Goal: Information Seeking & Learning: Learn about a topic

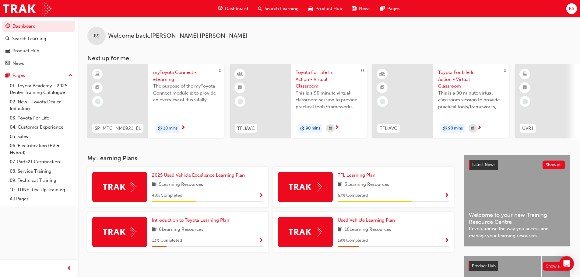
click at [261, 198] on span "Show Progress" at bounding box center [261, 195] width 5 height 5
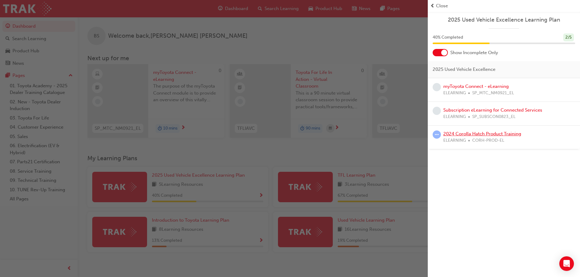
click at [493, 134] on link "2024 Corolla Hatch Product Training" at bounding box center [482, 133] width 78 height 5
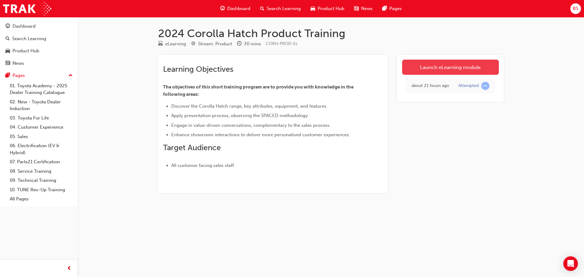
click at [446, 68] on link "Launch eLearning module" at bounding box center [450, 67] width 97 height 15
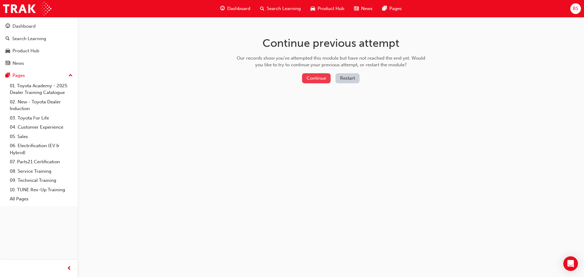
click at [317, 80] on button "Continue" at bounding box center [316, 78] width 29 height 10
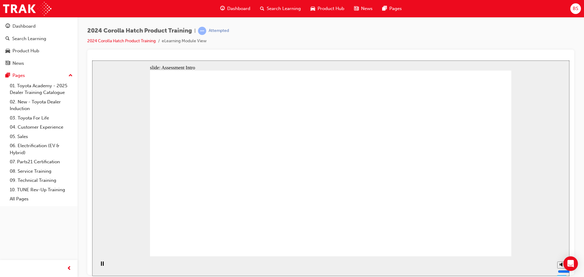
radio input "true"
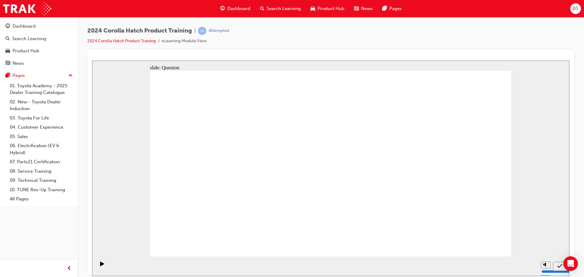
radio input "true"
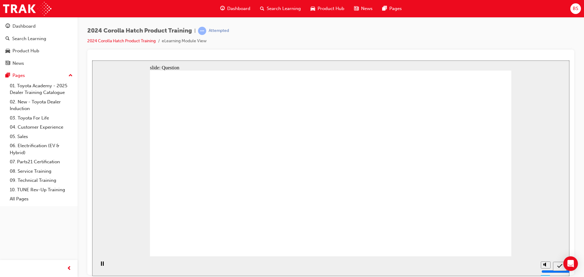
radio input "true"
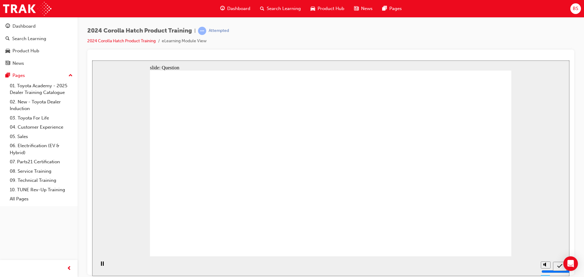
drag, startPoint x: 269, startPoint y: 157, endPoint x: 211, endPoint y: 211, distance: 79.4
drag, startPoint x: 222, startPoint y: 158, endPoint x: 282, endPoint y: 211, distance: 80.8
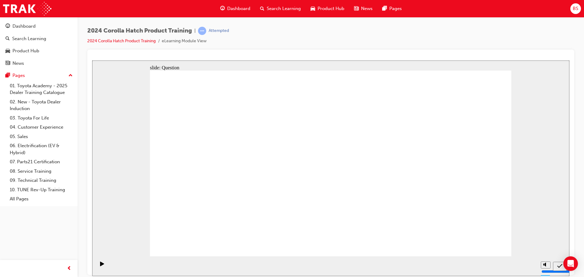
drag, startPoint x: 399, startPoint y: 158, endPoint x: 337, endPoint y: 215, distance: 83.8
drag, startPoint x: 458, startPoint y: 157, endPoint x: 399, endPoint y: 212, distance: 81.4
drag, startPoint x: 343, startPoint y: 162, endPoint x: 455, endPoint y: 214, distance: 124.1
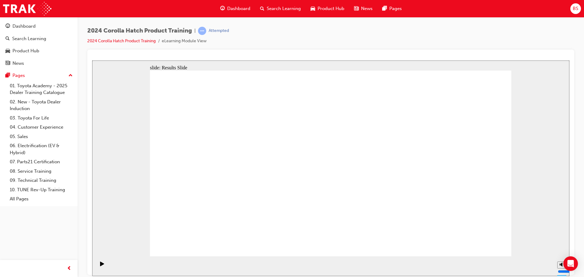
radio input "true"
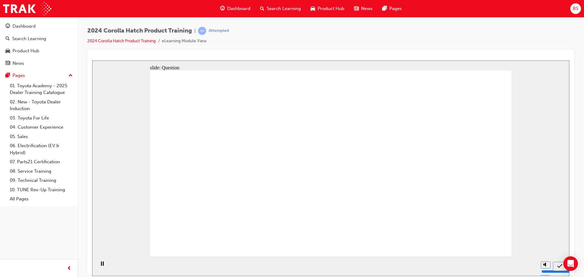
radio input "true"
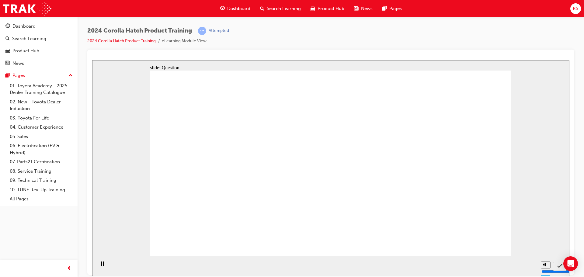
radio input "true"
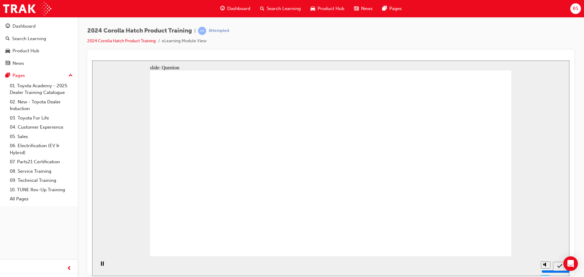
radio input "true"
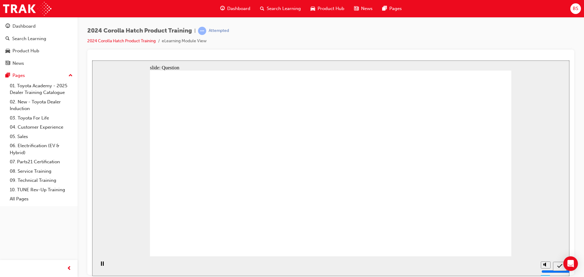
drag, startPoint x: 487, startPoint y: 246, endPoint x: 484, endPoint y: 244, distance: 3.7
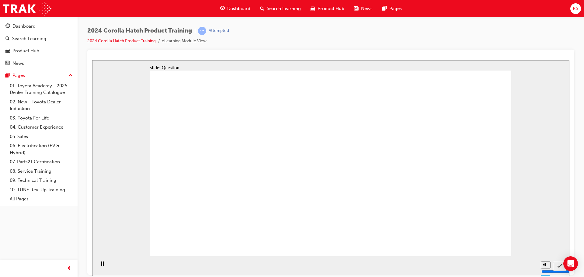
radio input "true"
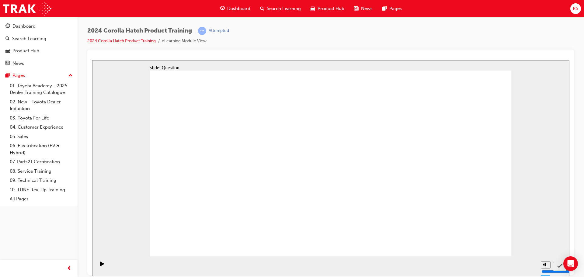
radio input "true"
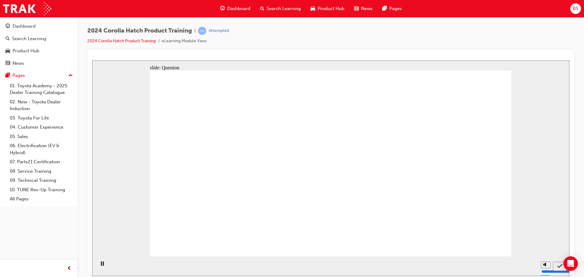
radio input "true"
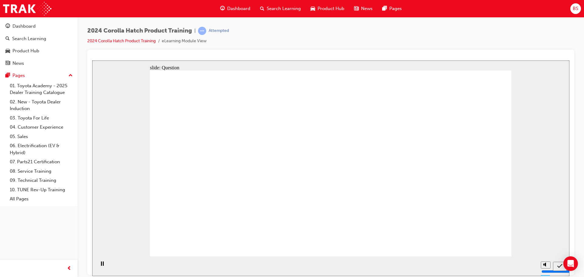
drag, startPoint x: 351, startPoint y: 168, endPoint x: 353, endPoint y: 217, distance: 48.8
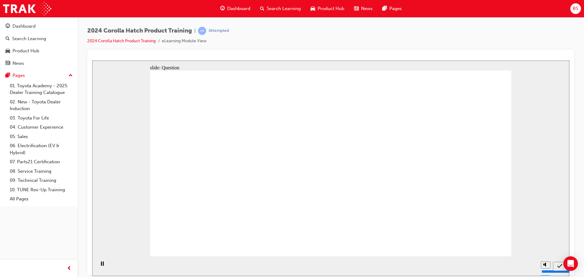
radio input "true"
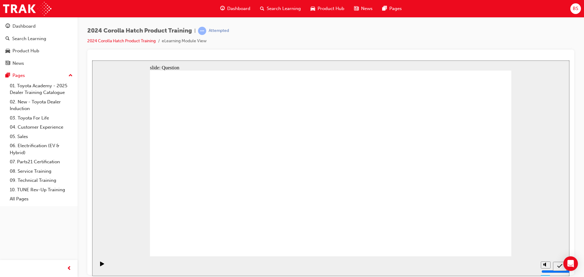
radio input "true"
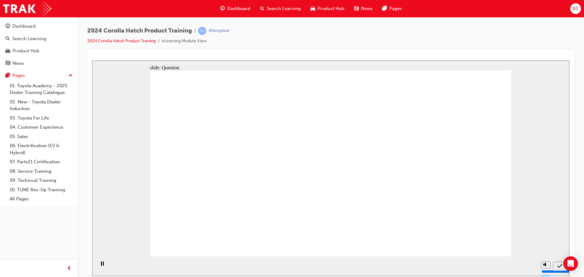
radio input "true"
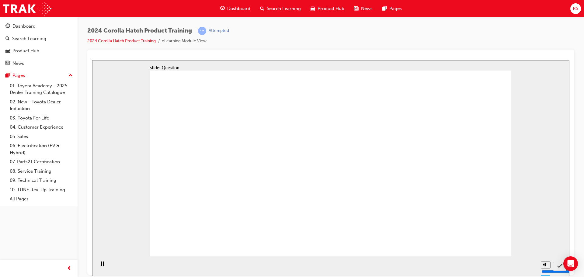
drag, startPoint x: 388, startPoint y: 176, endPoint x: 337, endPoint y: 218, distance: 65.5
drag, startPoint x: 271, startPoint y: 159, endPoint x: 204, endPoint y: 216, distance: 87.8
drag, startPoint x: 221, startPoint y: 165, endPoint x: 285, endPoint y: 223, distance: 85.5
drag, startPoint x: 454, startPoint y: 158, endPoint x: 453, endPoint y: 214, distance: 55.7
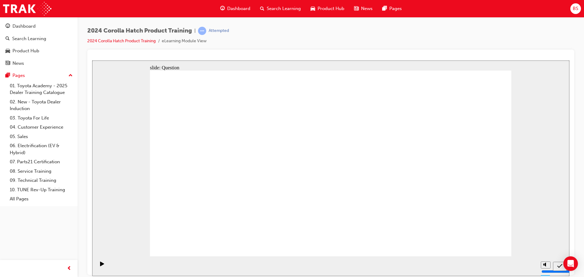
drag, startPoint x: 344, startPoint y: 156, endPoint x: 406, endPoint y: 209, distance: 81.3
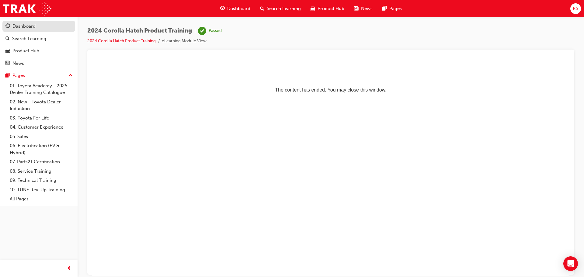
click at [37, 28] on div "Dashboard" at bounding box center [38, 27] width 67 height 8
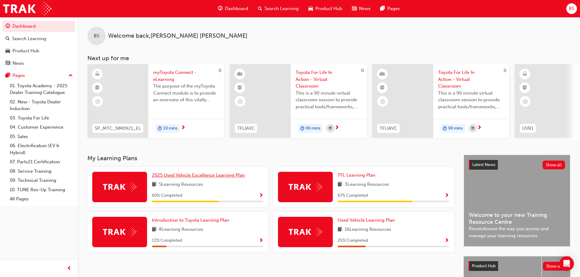
click at [212, 178] on span "2025 Used Vehicle Excellence Learning Plan" at bounding box center [198, 174] width 93 height 5
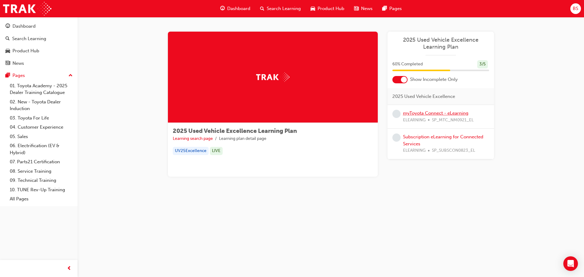
click at [416, 111] on link "myToyota Connect - eLearning" at bounding box center [435, 112] width 65 height 5
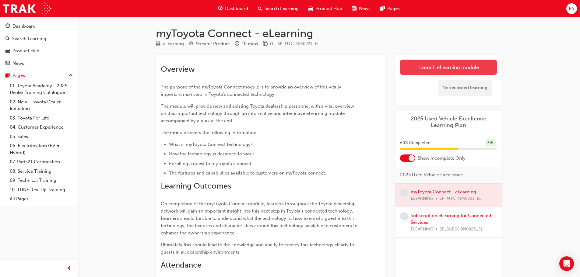
click at [419, 69] on link "Launch eLearning module" at bounding box center [448, 67] width 97 height 15
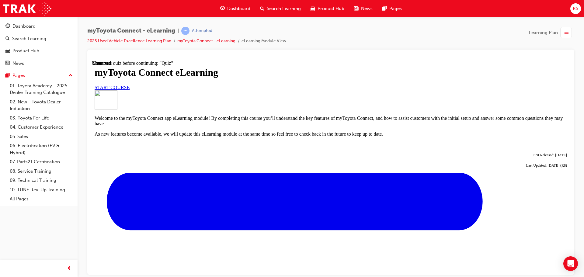
click at [130, 90] on span "START COURSE" at bounding box center [112, 87] width 35 height 5
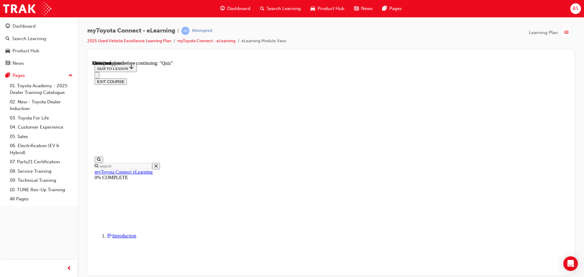
scroll to position [533, 0]
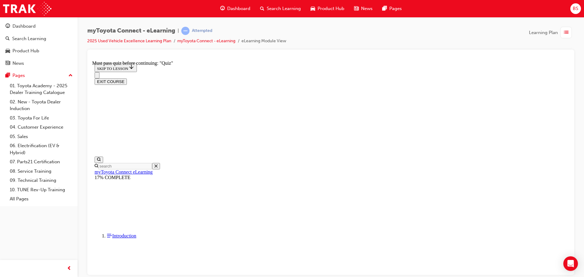
drag, startPoint x: 279, startPoint y: 191, endPoint x: 287, endPoint y: 190, distance: 8.3
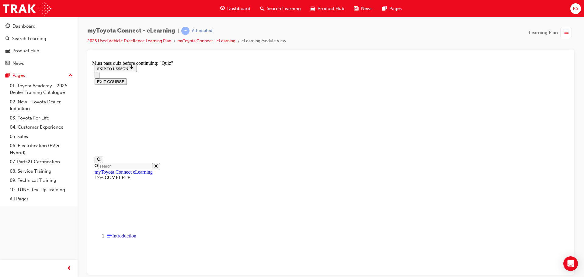
drag, startPoint x: 302, startPoint y: 197, endPoint x: 349, endPoint y: 193, distance: 47.3
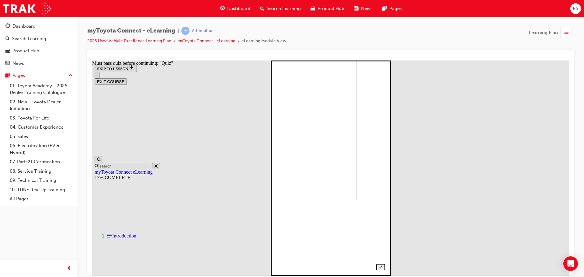
click at [277, 139] on div at bounding box center [331, 162] width 109 height 218
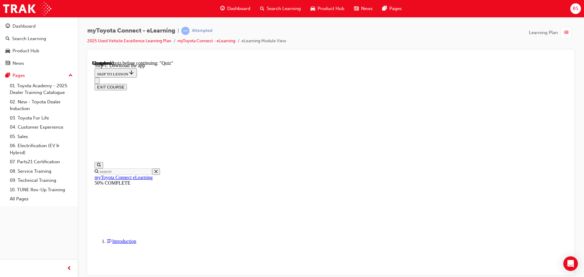
scroll to position [126, 0]
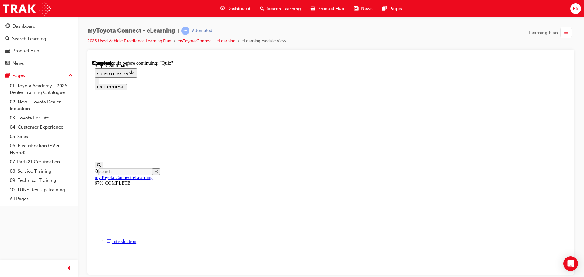
scroll to position [634, 0]
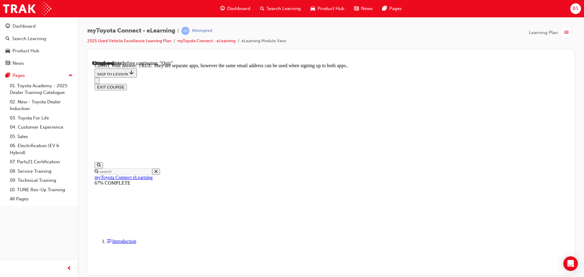
scroll to position [74, 0]
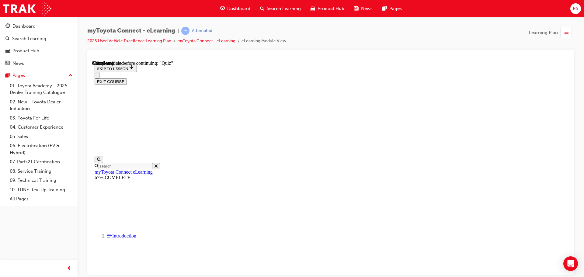
scroll to position [61, 0]
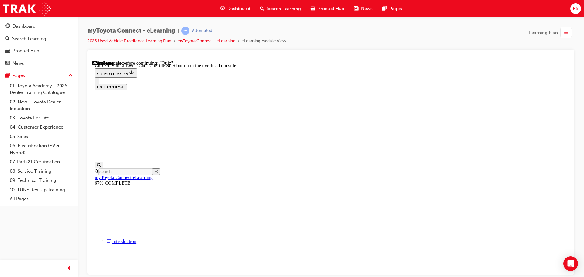
scroll to position [96, 0]
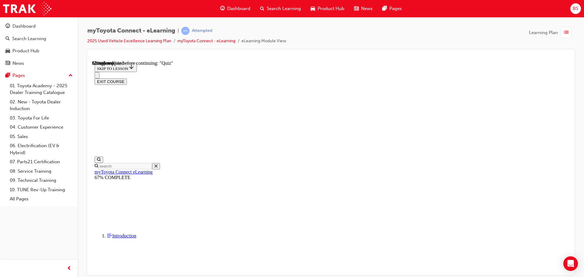
scroll to position [61, 0]
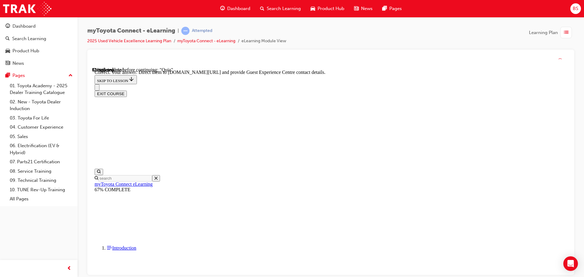
scroll to position [127, 0]
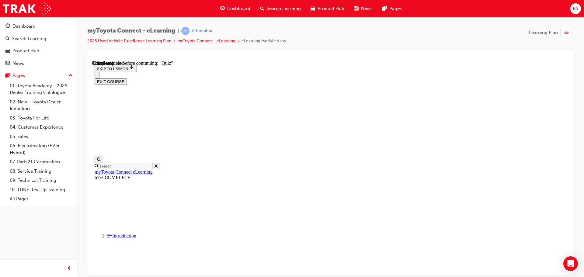
scroll to position [61, 0]
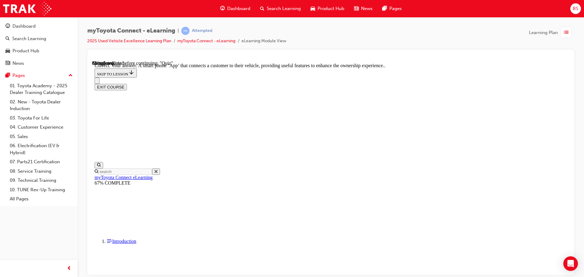
scroll to position [115, 0]
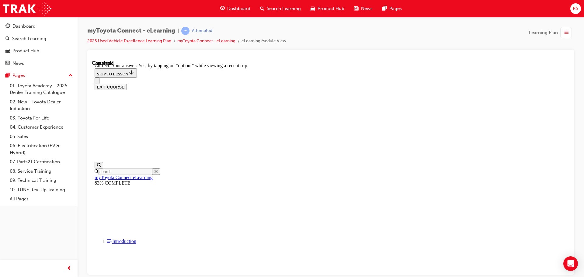
scroll to position [72, 0]
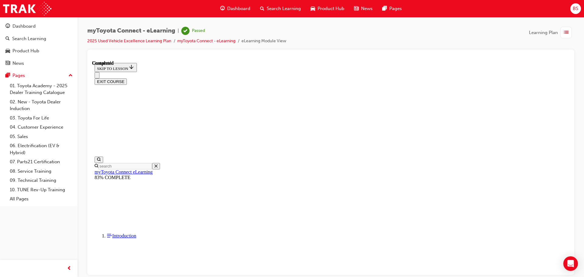
scroll to position [115, 0]
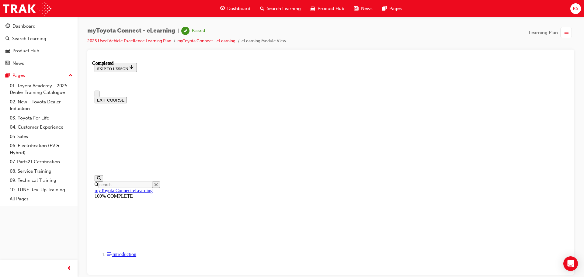
click at [127, 97] on button "EXIT COURSE" at bounding box center [111, 100] width 32 height 6
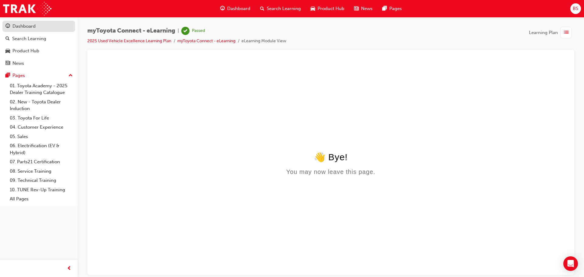
click at [37, 29] on div "Dashboard" at bounding box center [38, 27] width 67 height 8
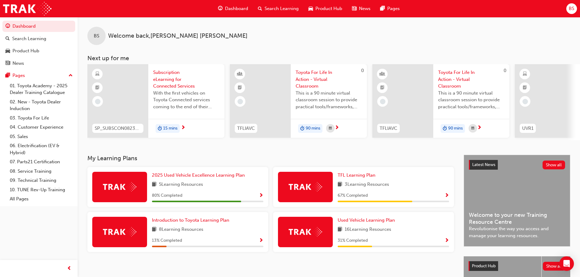
click at [234, 189] on div "5 Learning Resources" at bounding box center [207, 185] width 111 height 8
click at [224, 176] on span "2025 Used Vehicle Excellence Learning Plan" at bounding box center [198, 174] width 93 height 5
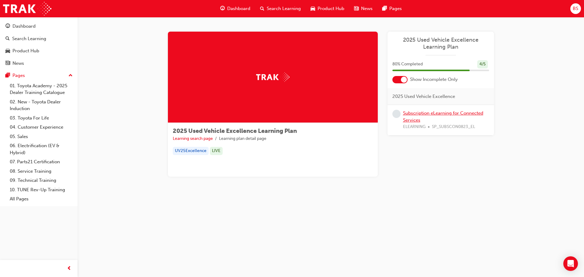
click at [410, 120] on link "Subscription eLearning for Connected Services" at bounding box center [443, 116] width 80 height 12
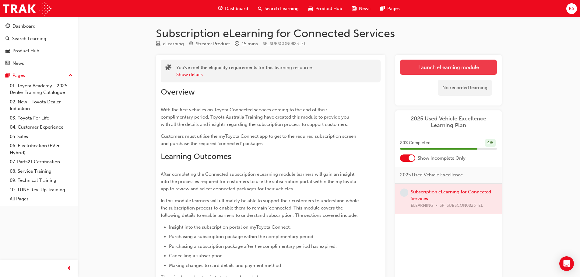
click at [450, 69] on link "Launch eLearning module" at bounding box center [448, 67] width 97 height 15
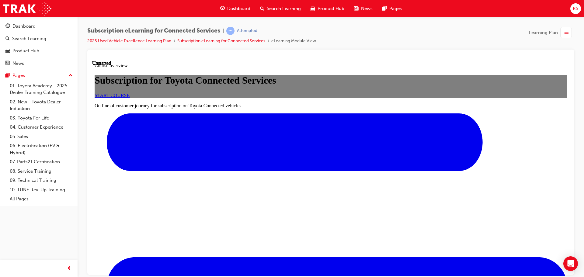
click at [130, 98] on link "START COURSE" at bounding box center [112, 94] width 35 height 5
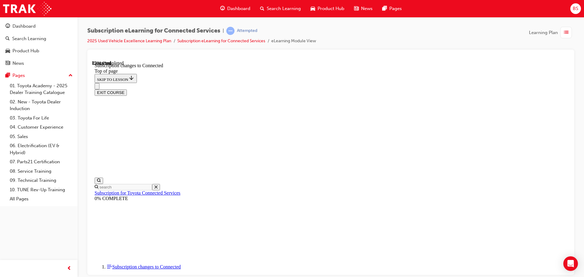
scroll to position [323, 0]
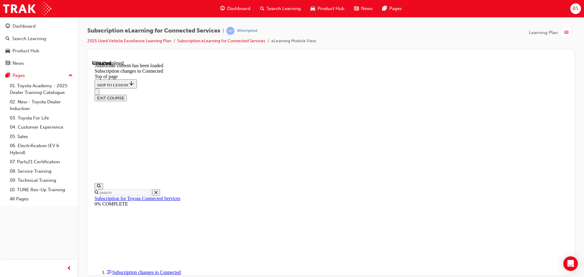
scroll to position [739, 0]
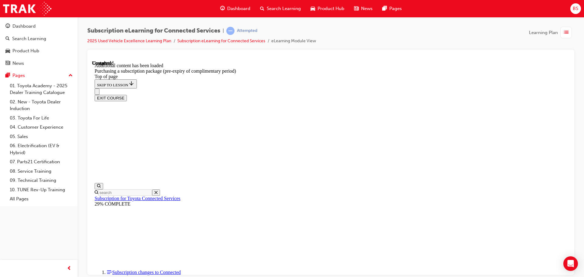
drag, startPoint x: 353, startPoint y: 135, endPoint x: 350, endPoint y: 150, distance: 16.0
drag, startPoint x: 301, startPoint y: 192, endPoint x: 327, endPoint y: 178, distance: 29.3
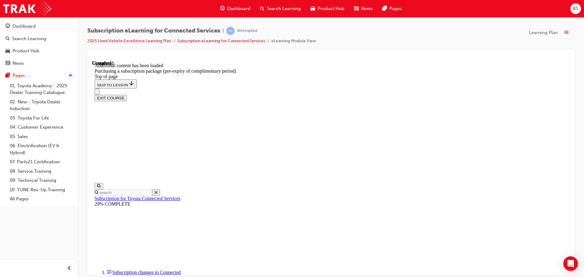
drag, startPoint x: 239, startPoint y: 170, endPoint x: 260, endPoint y: 156, distance: 25.5
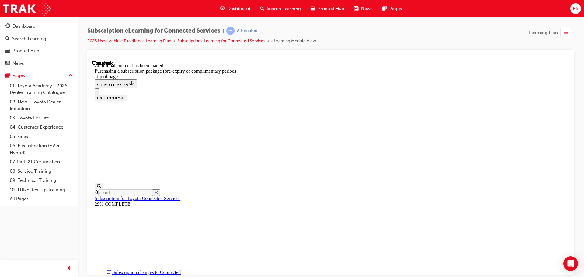
drag, startPoint x: 346, startPoint y: 196, endPoint x: 352, endPoint y: 195, distance: 6.8
drag, startPoint x: 509, startPoint y: 93, endPoint x: 489, endPoint y: 119, distance: 32.8
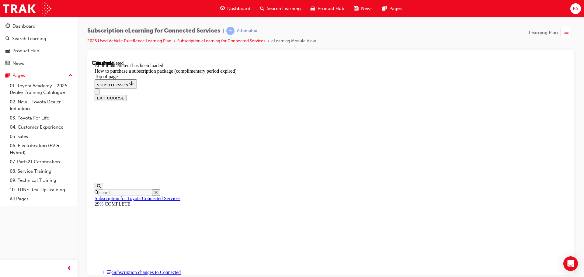
scroll to position [262, 0]
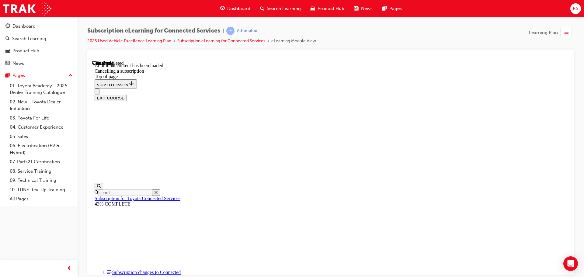
scroll to position [141, 0]
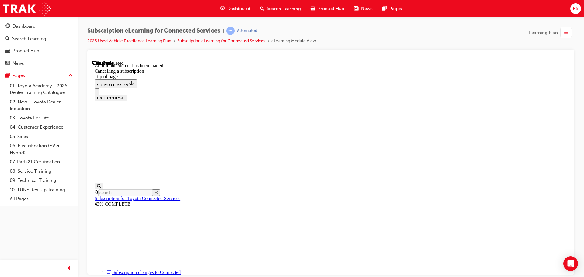
scroll to position [323, 0]
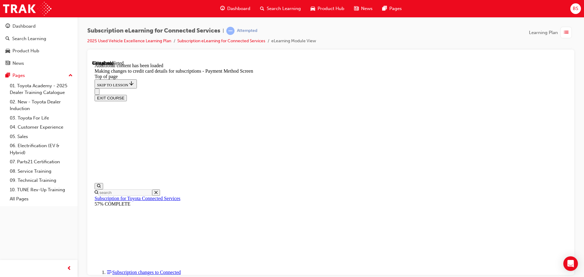
drag, startPoint x: 495, startPoint y: 127, endPoint x: 471, endPoint y: 170, distance: 48.8
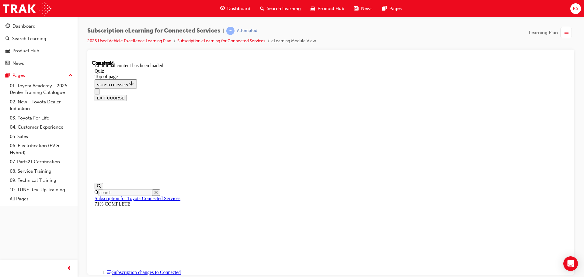
scroll to position [19, 0]
drag, startPoint x: 294, startPoint y: 213, endPoint x: 291, endPoint y: 215, distance: 4.1
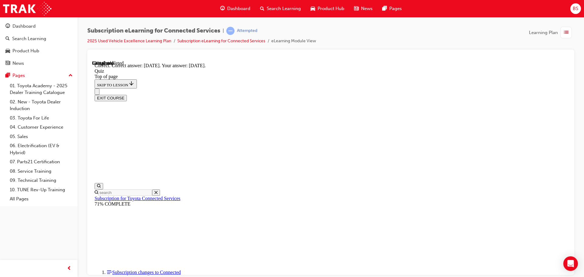
scroll to position [91, 0]
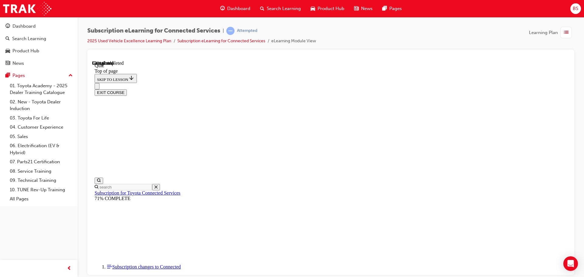
scroll to position [19, 0]
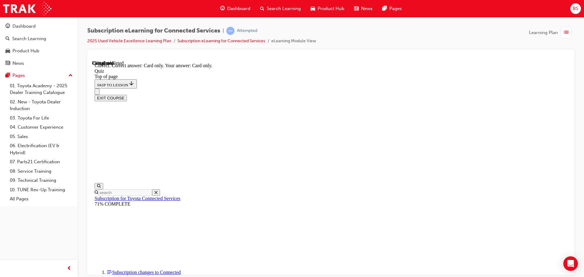
scroll to position [81, 0]
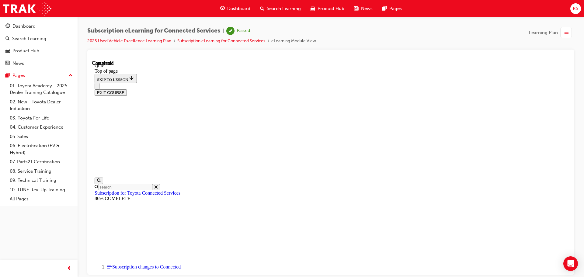
scroll to position [115, 0]
click at [127, 89] on button "EXIT COURSE" at bounding box center [111, 92] width 32 height 6
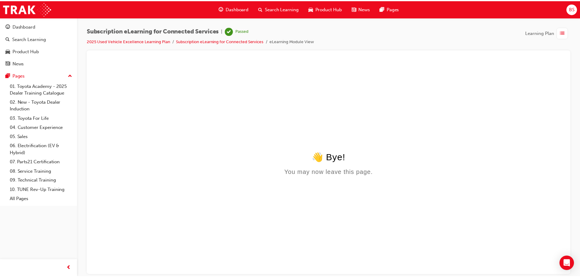
scroll to position [0, 0]
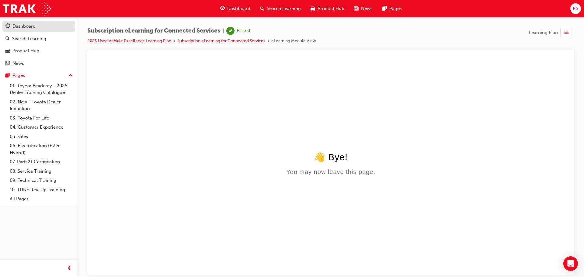
click at [36, 28] on div "Dashboard" at bounding box center [38, 27] width 67 height 8
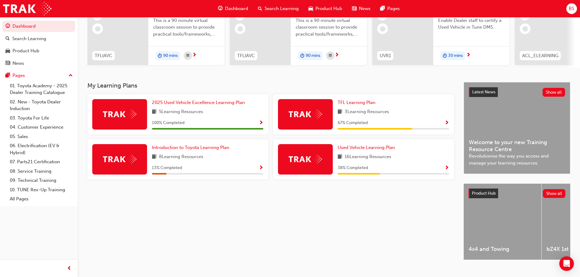
scroll to position [86, 0]
